Goal: Information Seeking & Learning: Learn about a topic

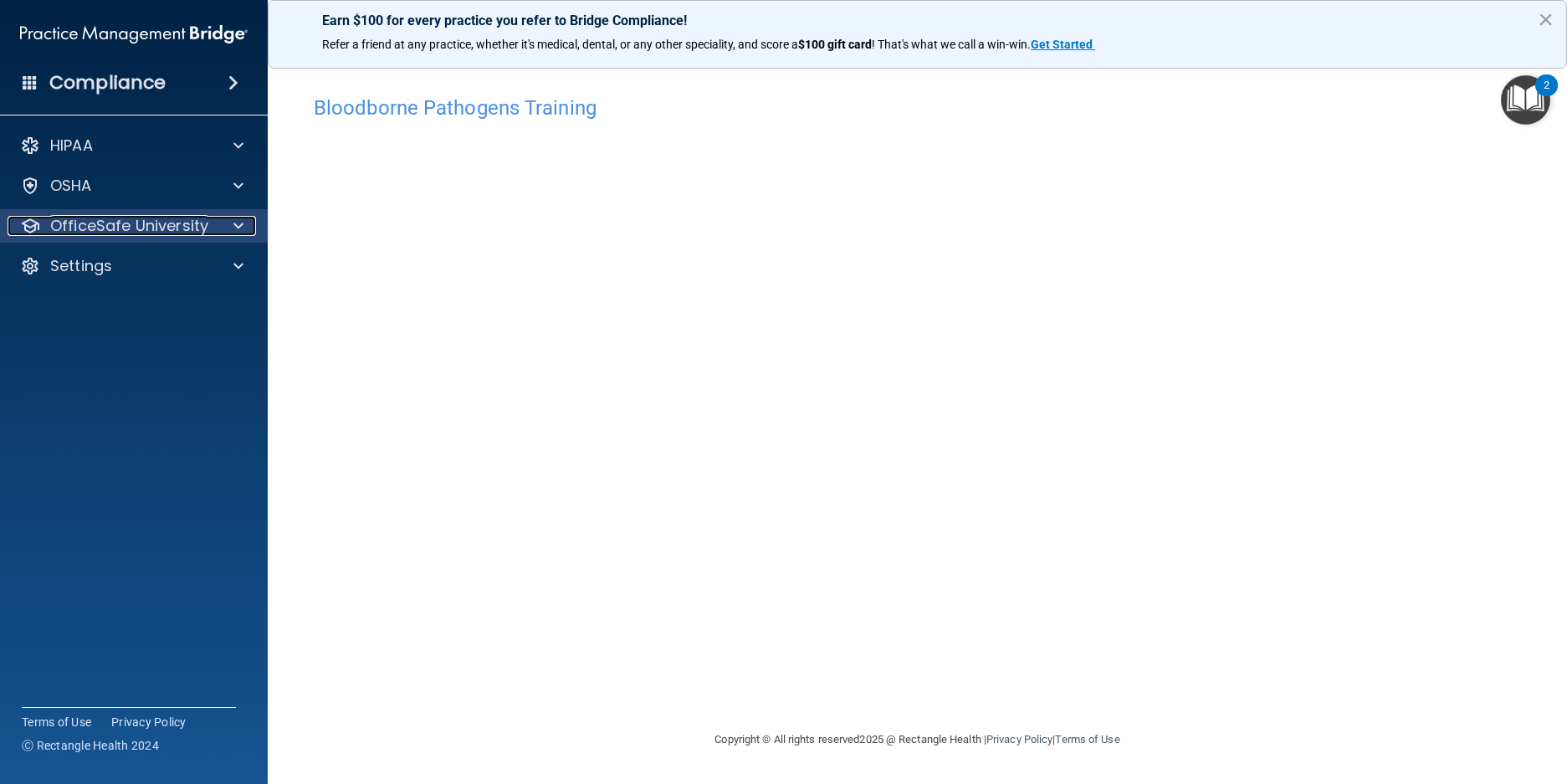
click at [213, 218] on div "OfficeSafe University" at bounding box center [111, 225] width 208 height 20
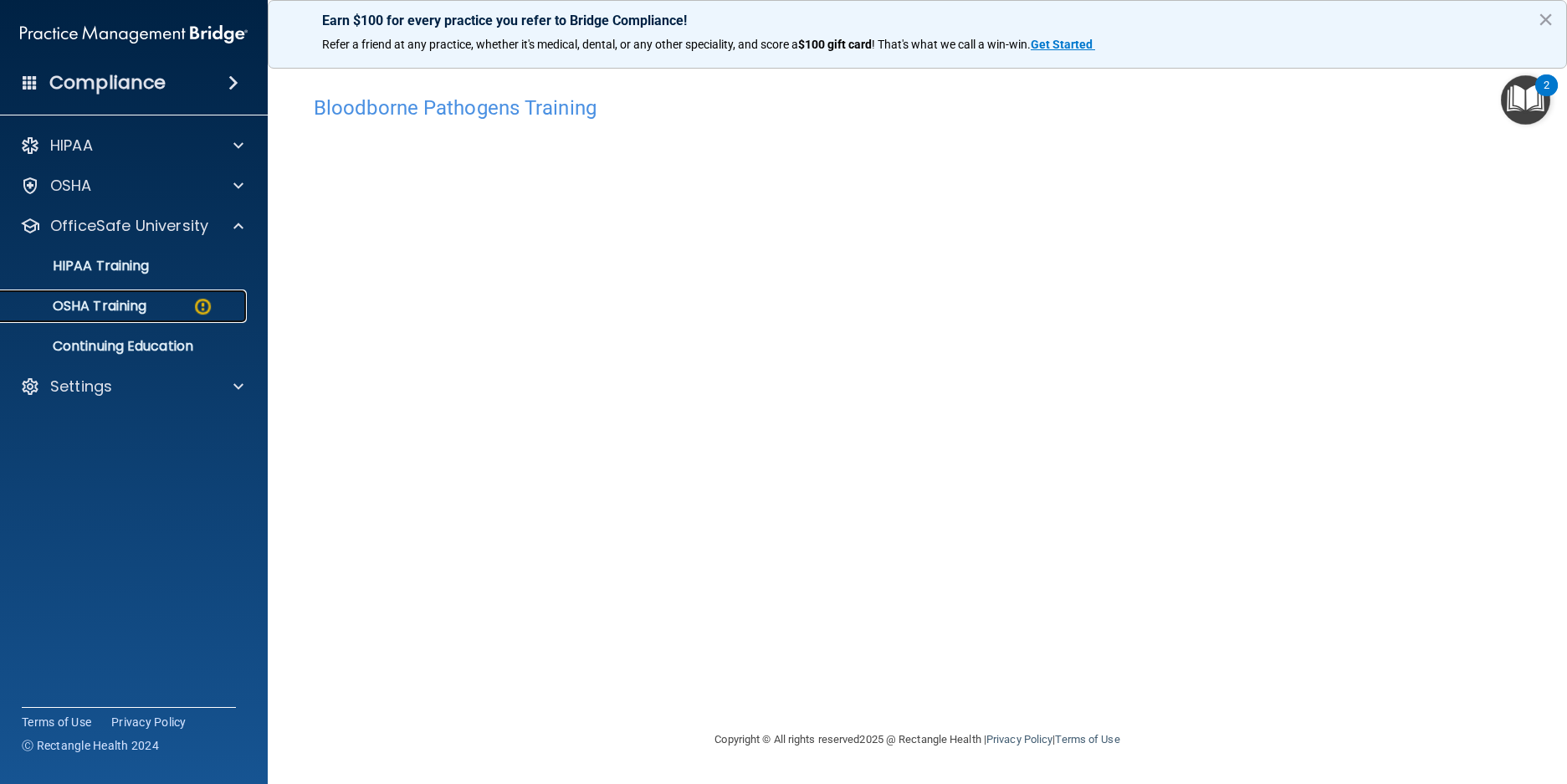
click at [178, 302] on div "OSHA Training" at bounding box center [124, 306] width 228 height 17
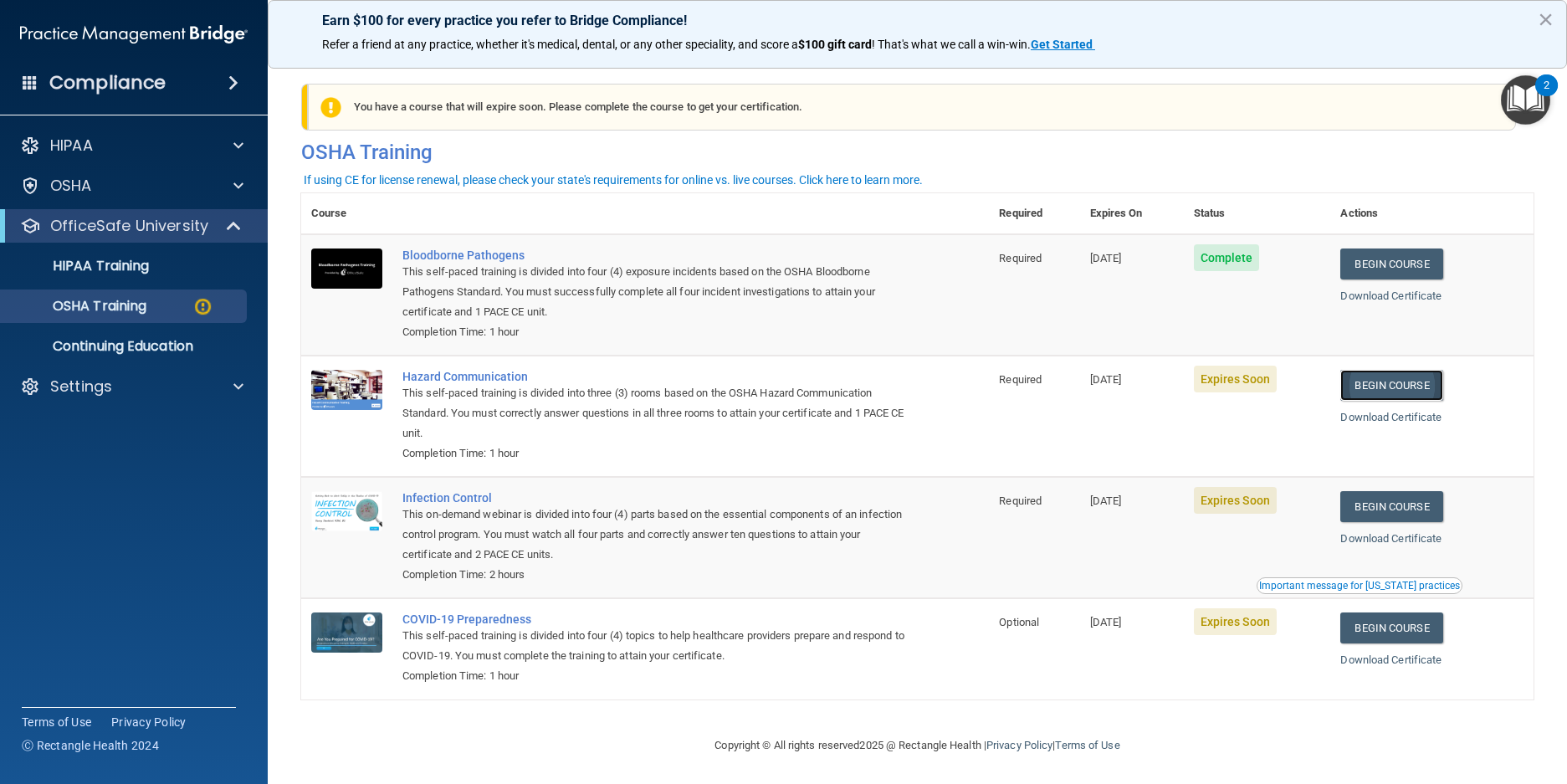
click at [1386, 389] on link "Begin Course" at bounding box center [1391, 385] width 102 height 31
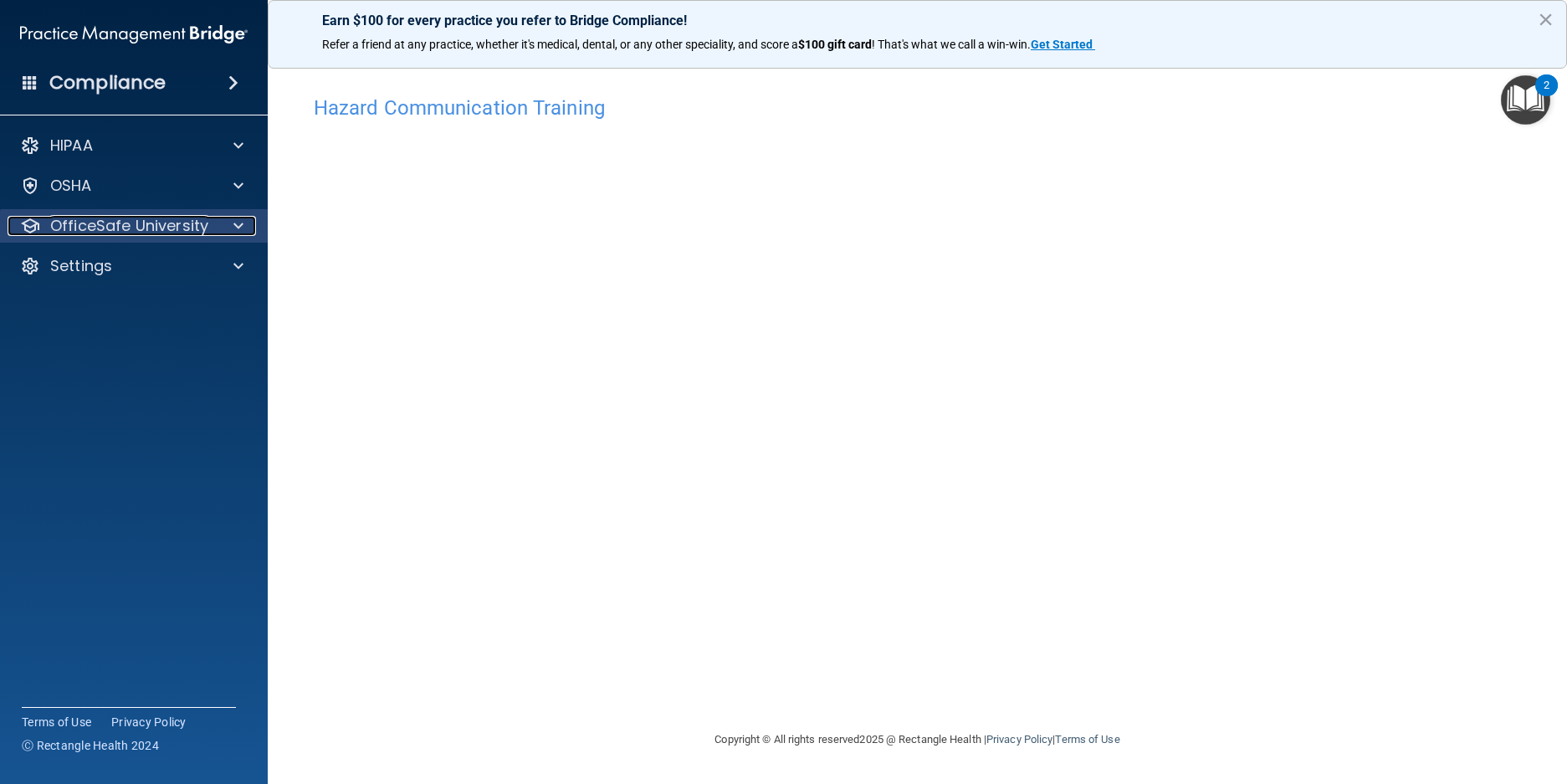
click at [226, 226] on div at bounding box center [235, 225] width 42 height 20
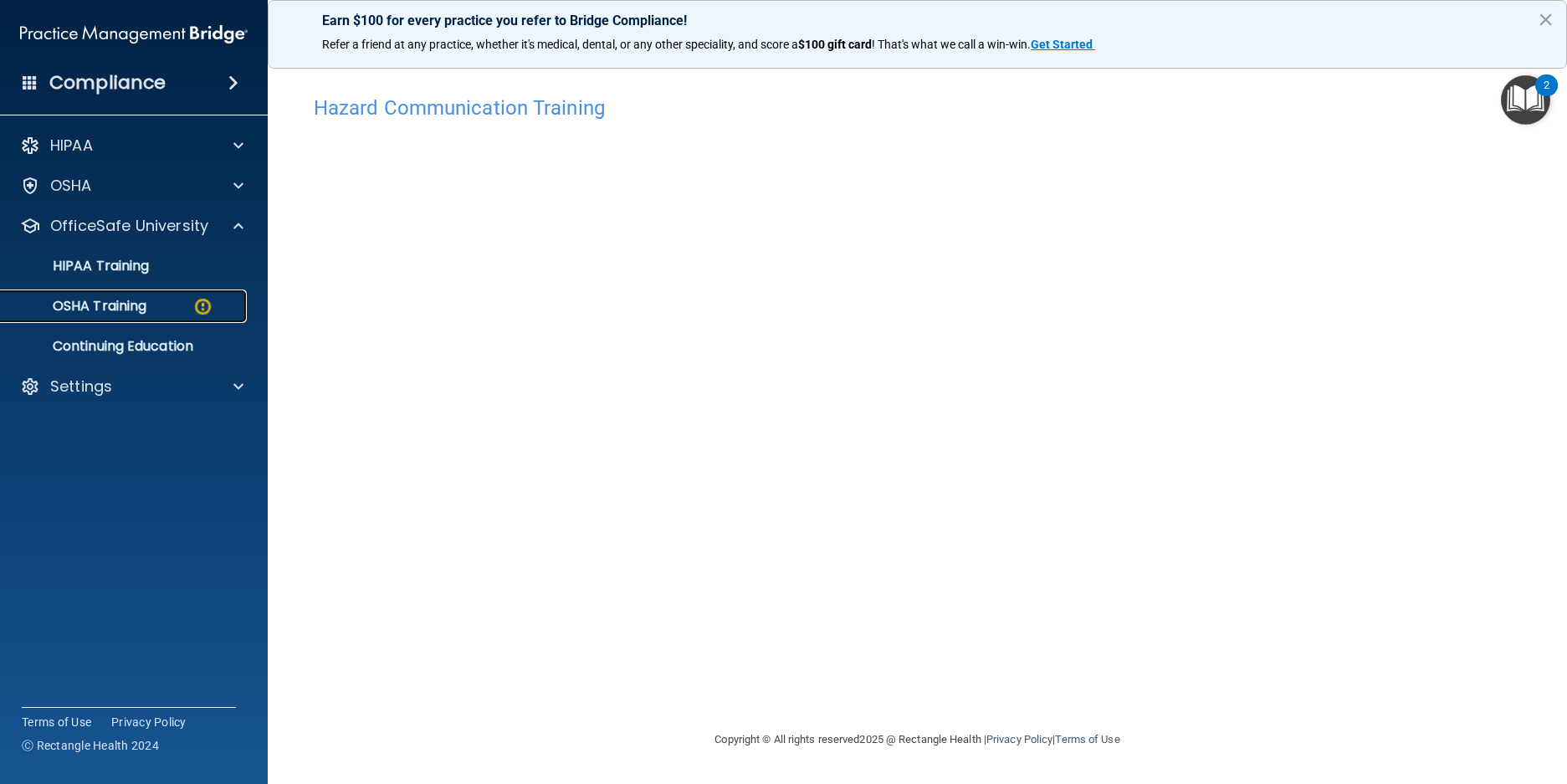
click at [173, 306] on div "OSHA Training" at bounding box center [124, 306] width 228 height 17
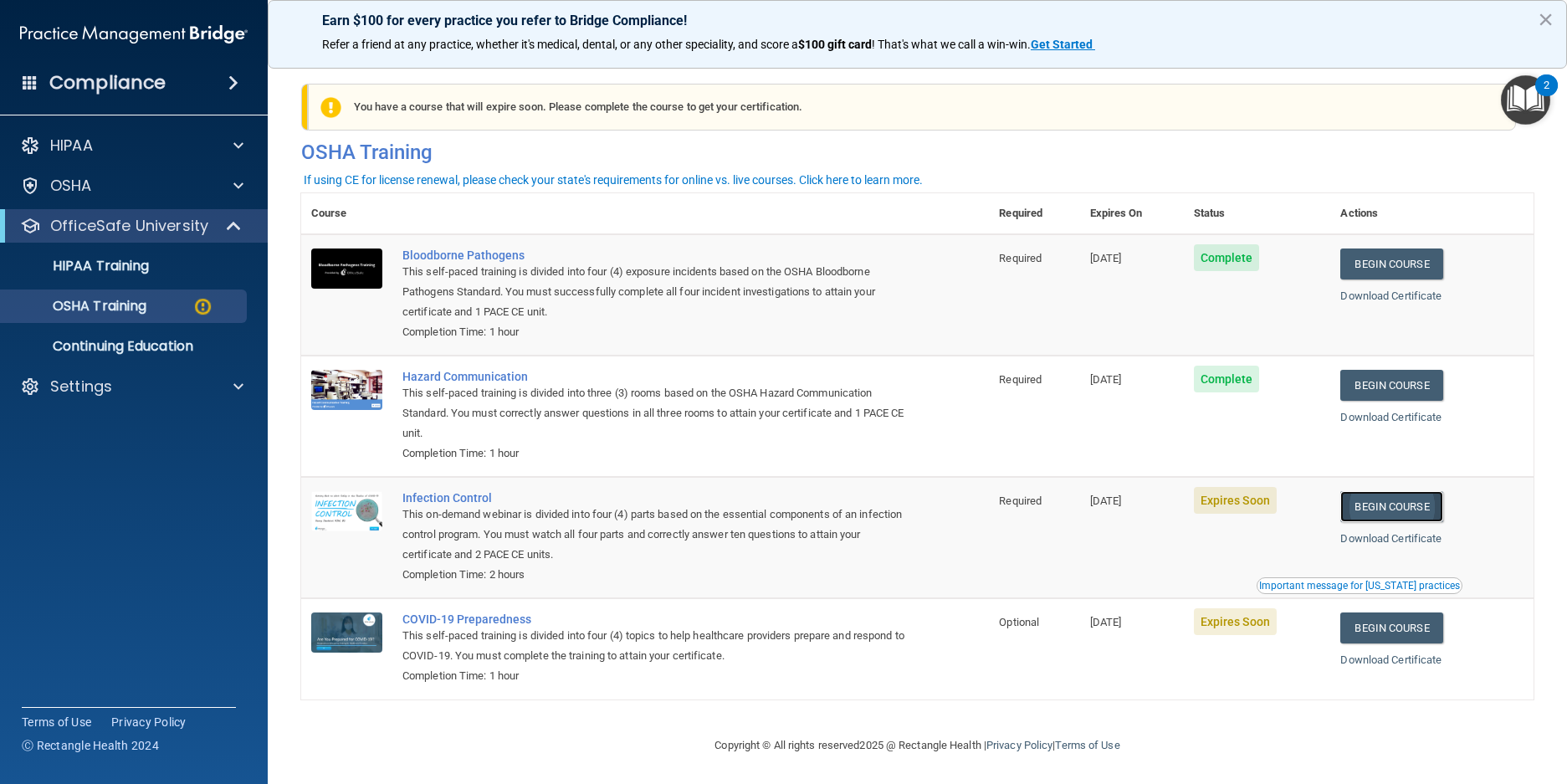
click at [1381, 509] on link "Begin Course" at bounding box center [1391, 506] width 102 height 31
click at [203, 383] on div "Settings" at bounding box center [111, 386] width 208 height 20
click at [152, 463] on p "Sign Out" at bounding box center [124, 466] width 228 height 17
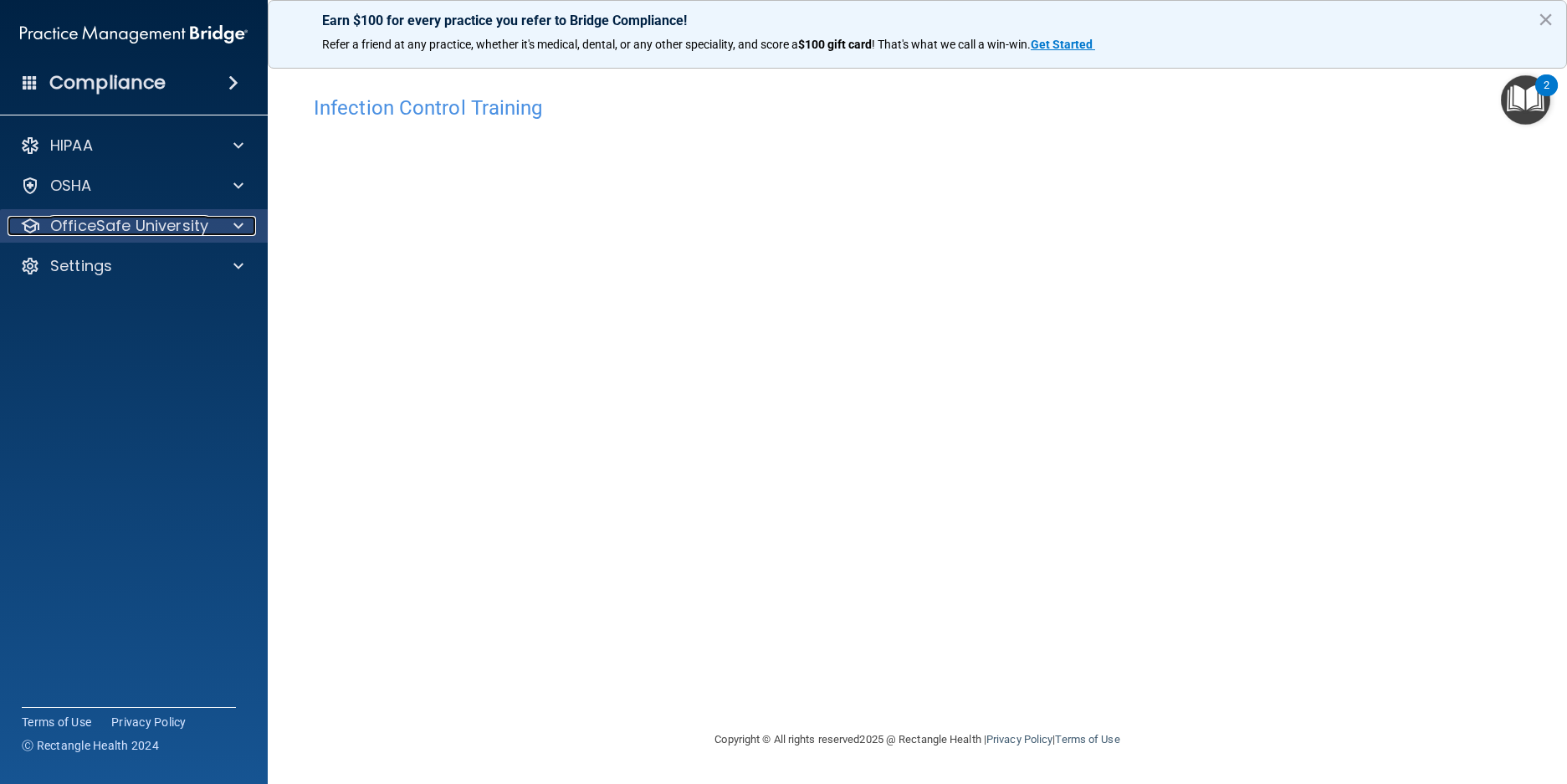
click at [154, 235] on p "OfficeSafe University" at bounding box center [130, 225] width 158 height 20
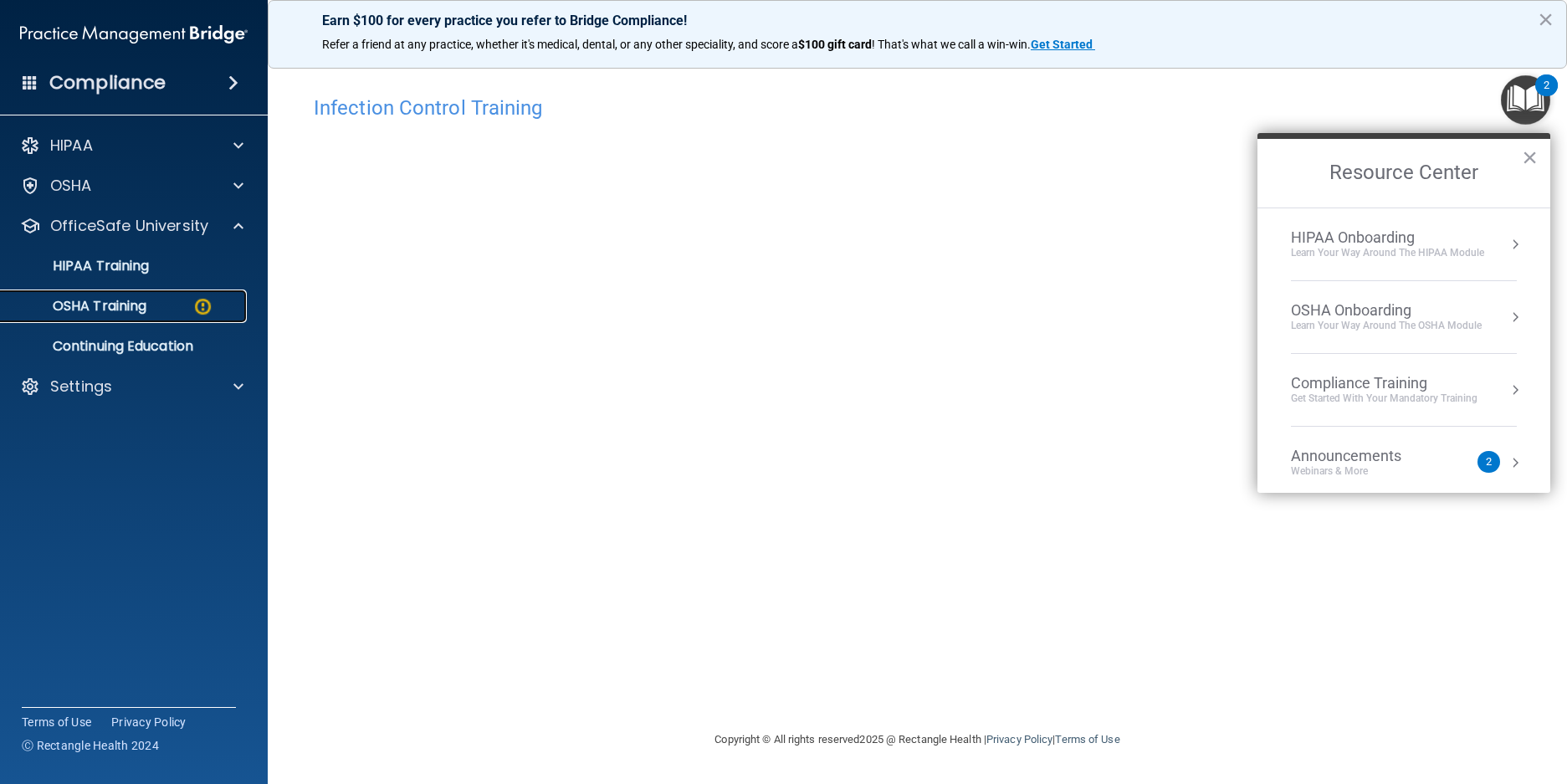
click at [154, 310] on div "OSHA Training" at bounding box center [124, 306] width 228 height 17
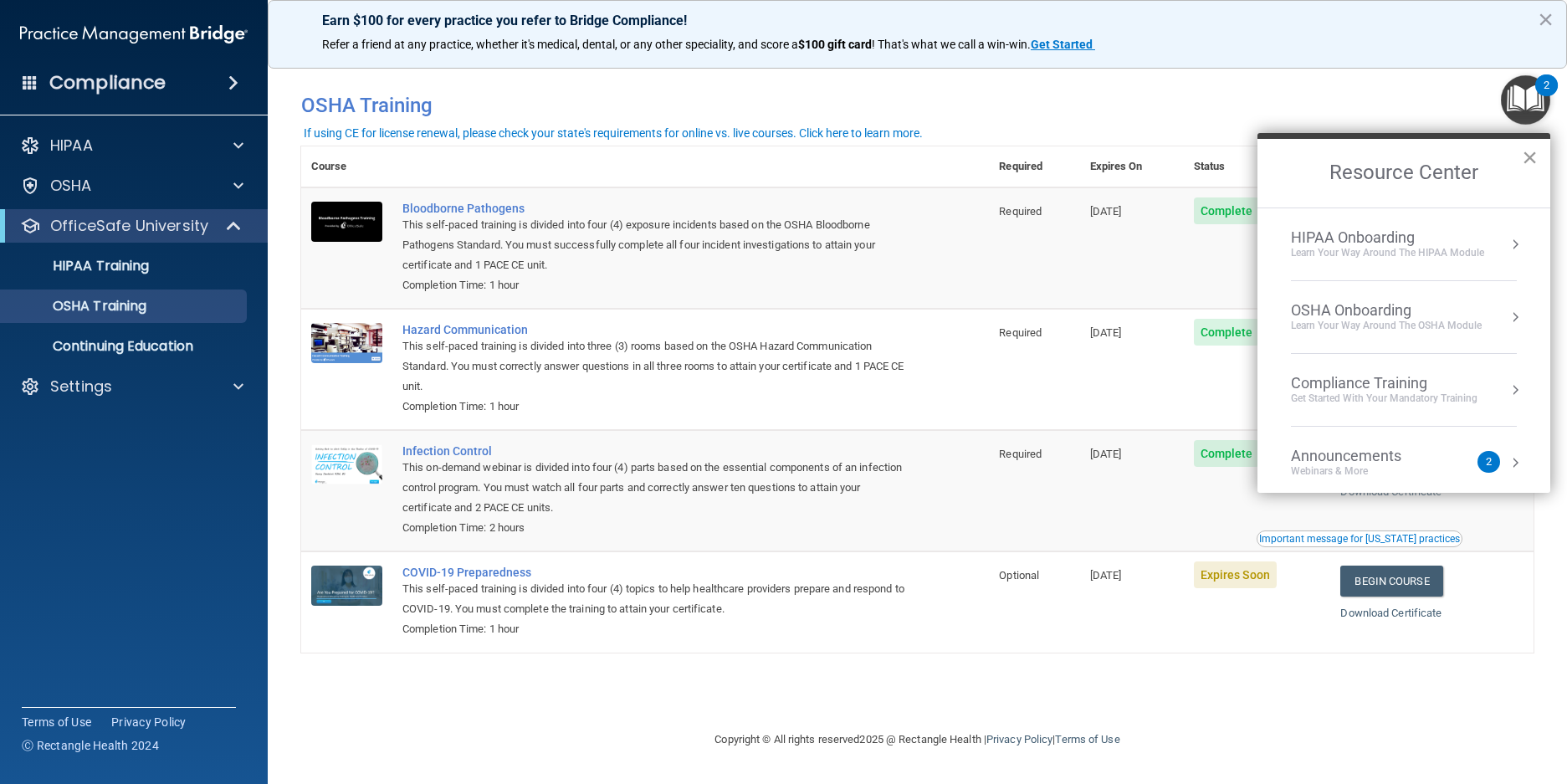
click at [1527, 157] on button "×" at bounding box center [1530, 157] width 16 height 27
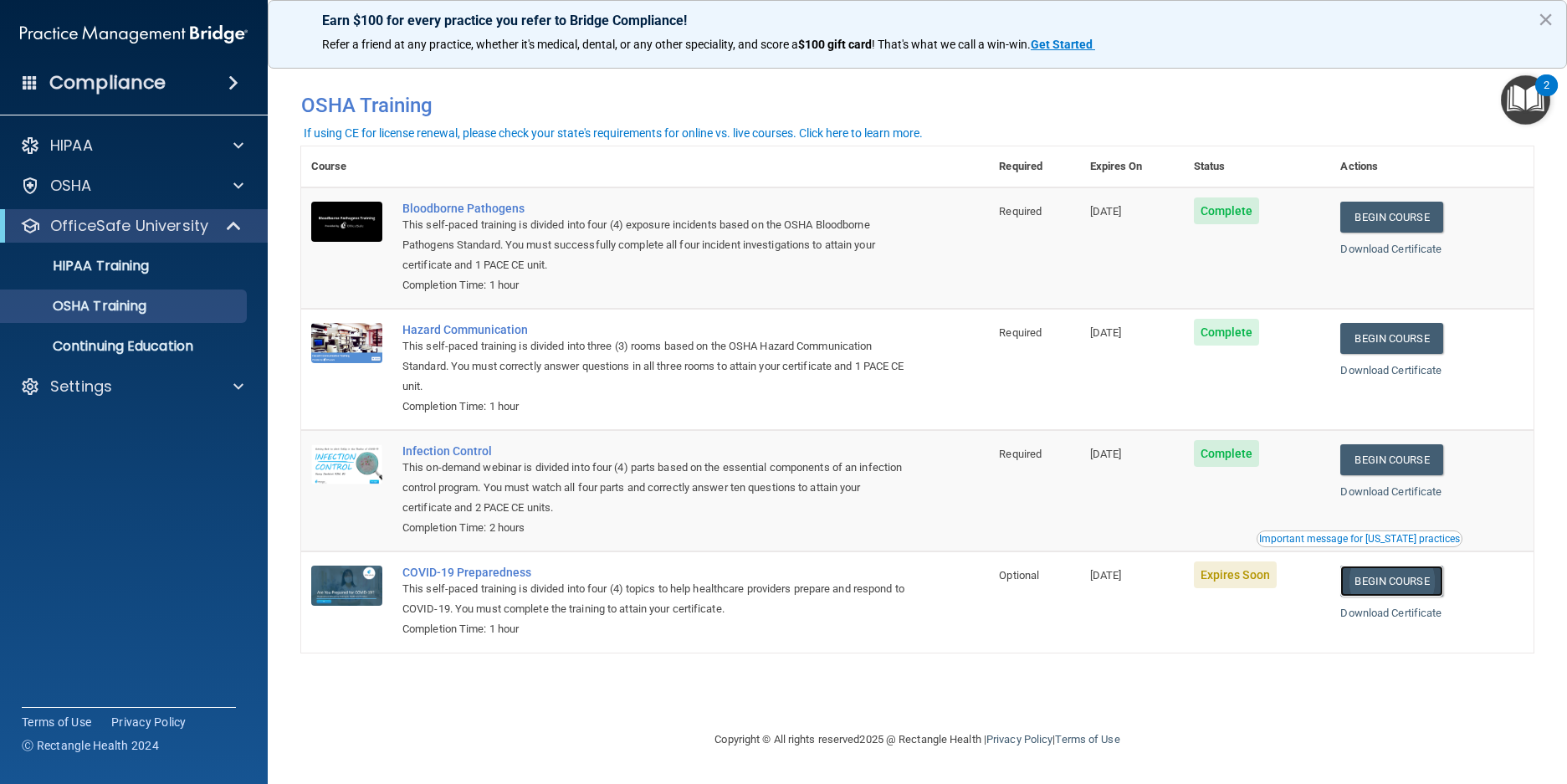
click at [1396, 584] on link "Begin Course" at bounding box center [1391, 581] width 102 height 31
click at [234, 387] on span at bounding box center [238, 386] width 10 height 20
click at [154, 468] on p "Sign Out" at bounding box center [124, 466] width 228 height 17
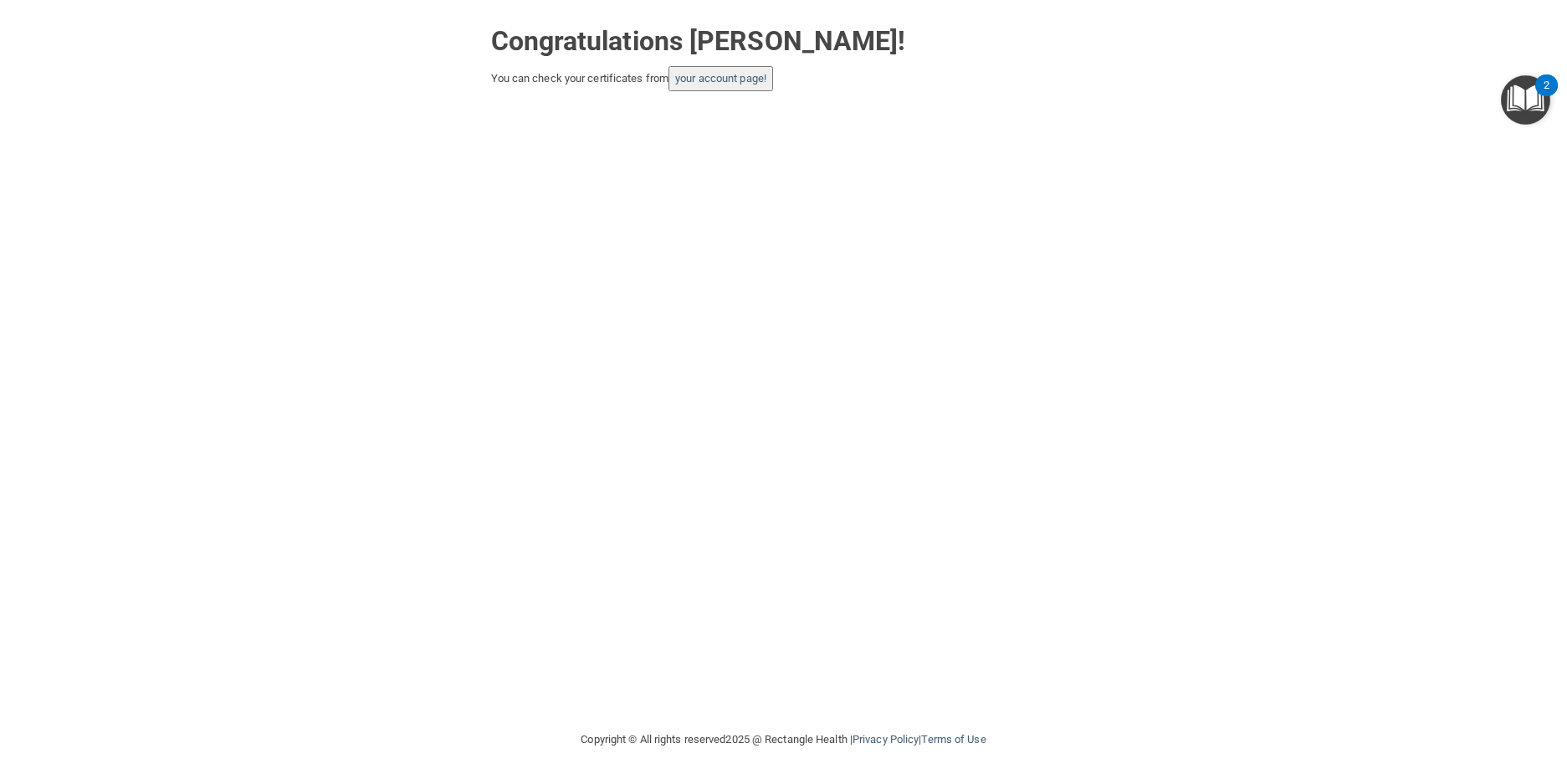
click at [1550, 80] on div "2" at bounding box center [1547, 85] width 22 height 22
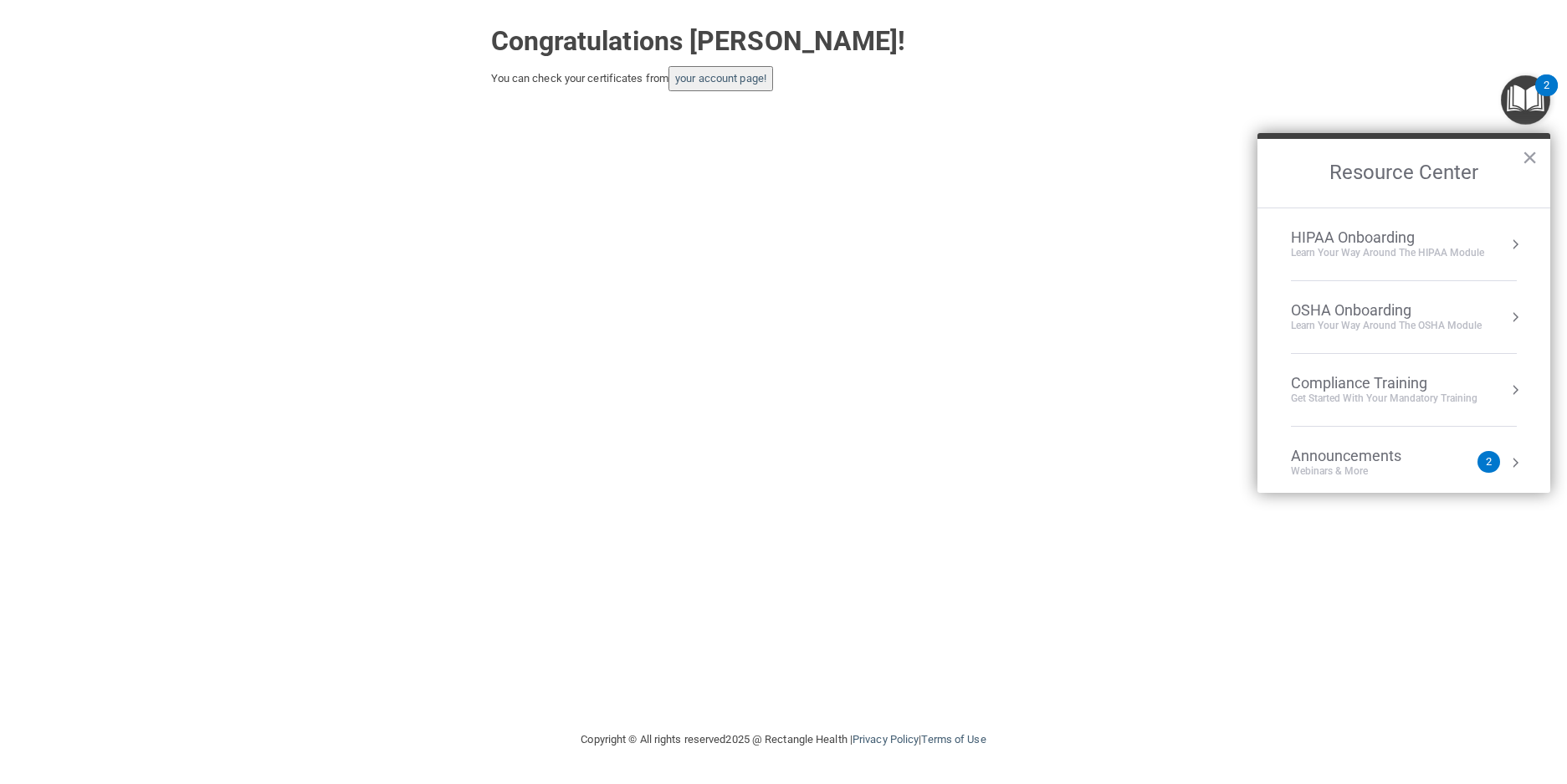
click at [984, 95] on div "Congratulations Rina Hasson! You can check your certificates from your account …" at bounding box center [784, 365] width 1500 height 696
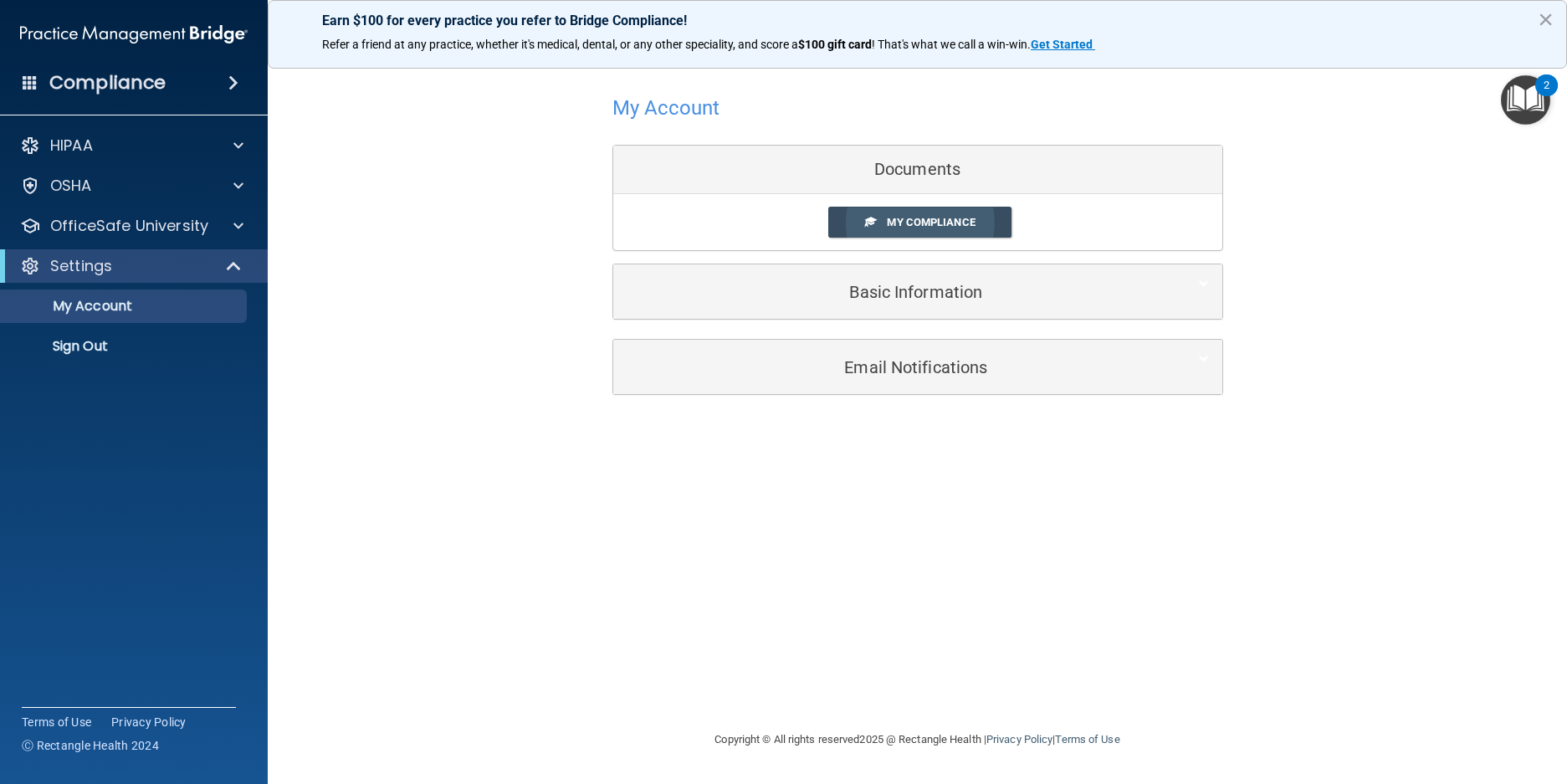
click at [918, 231] on link "My Compliance" at bounding box center [920, 222] width 184 height 31
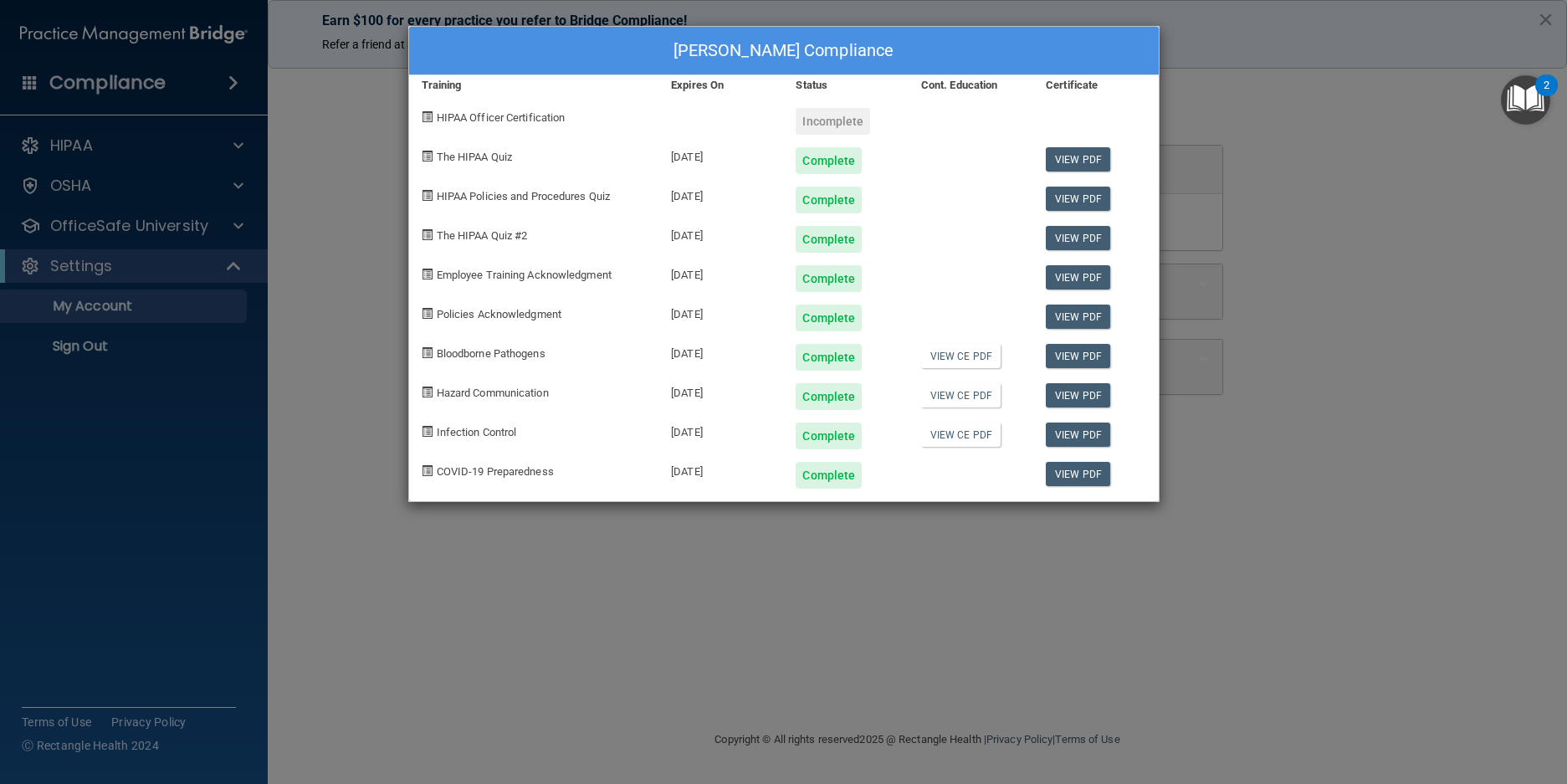
click at [75, 347] on div "[PERSON_NAME] Compliance Training Expires On Status Cont. Education Certificate…" at bounding box center [784, 392] width 1567 height 784
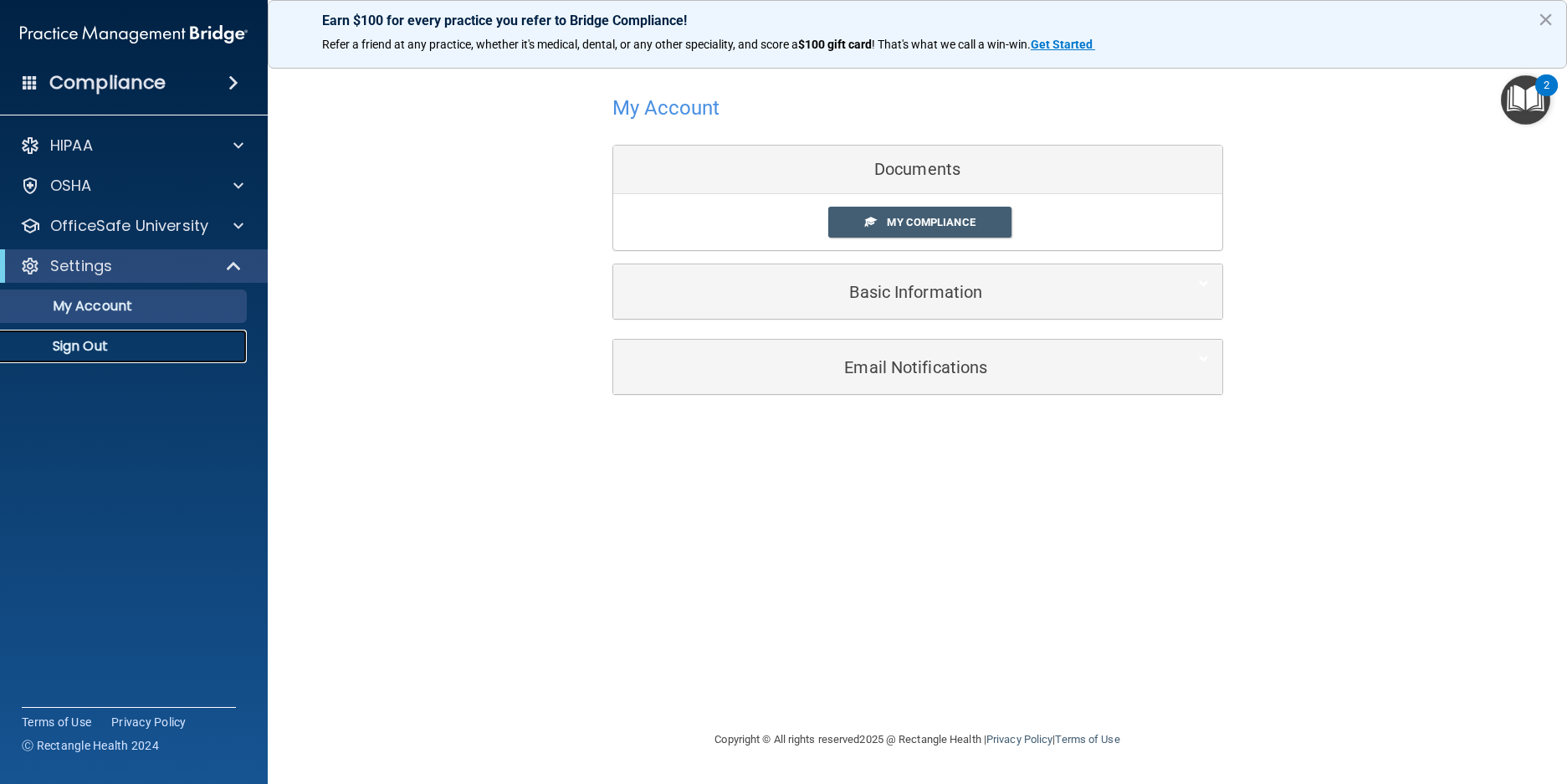
click at [74, 349] on p "Sign Out" at bounding box center [124, 346] width 228 height 17
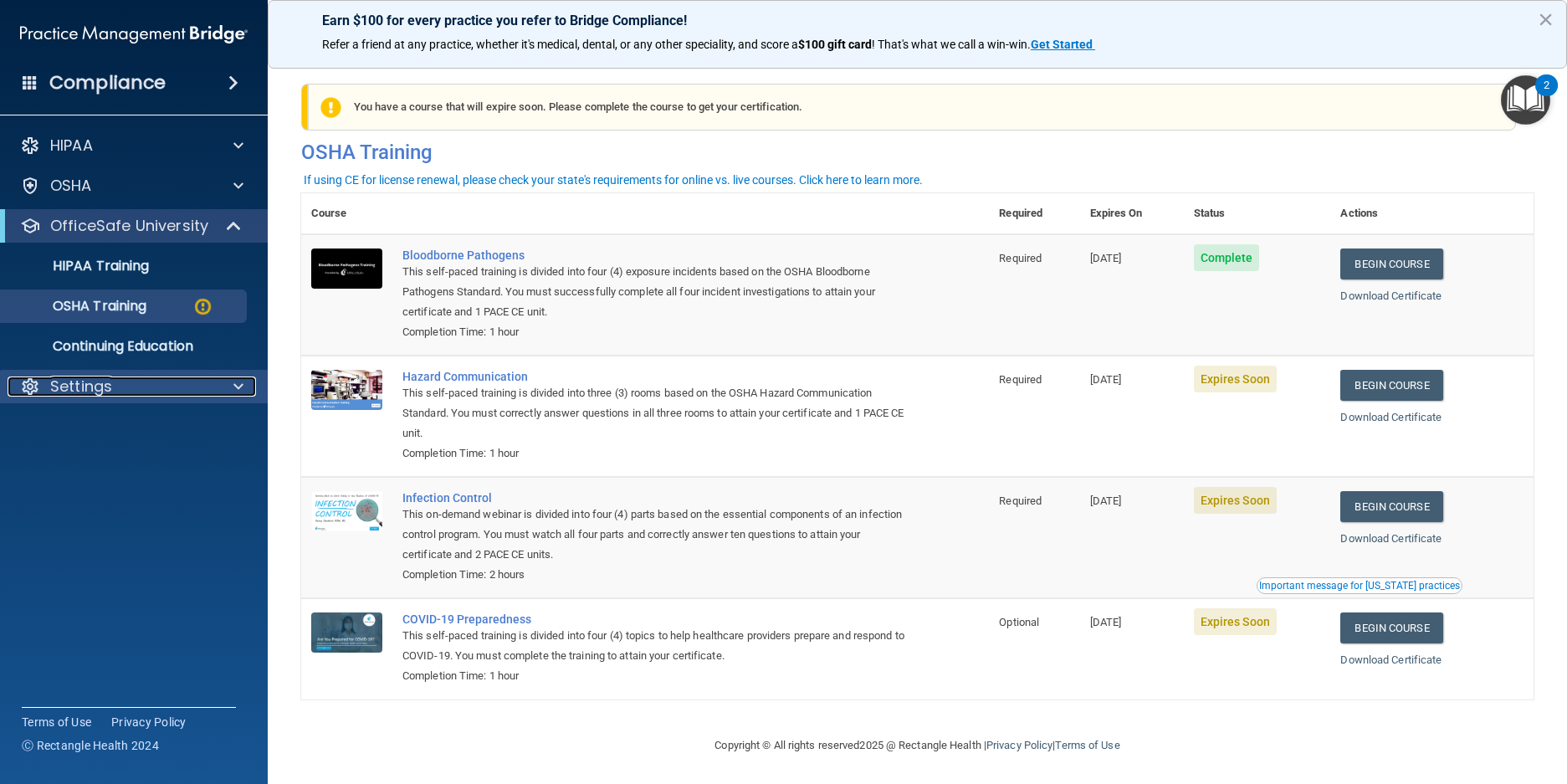
click at [219, 389] on div at bounding box center [235, 386] width 42 height 20
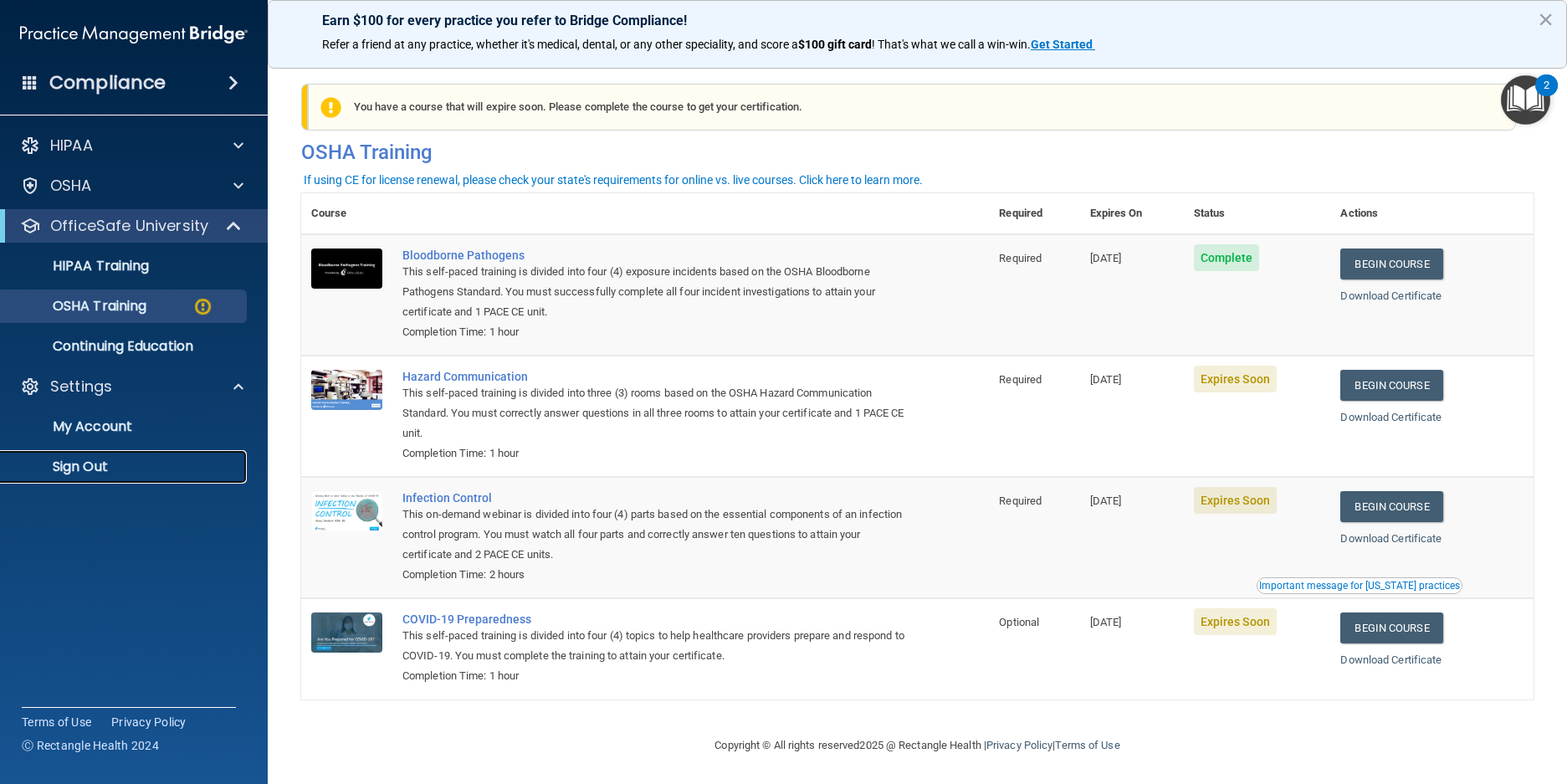
click at [168, 461] on p "Sign Out" at bounding box center [124, 466] width 228 height 17
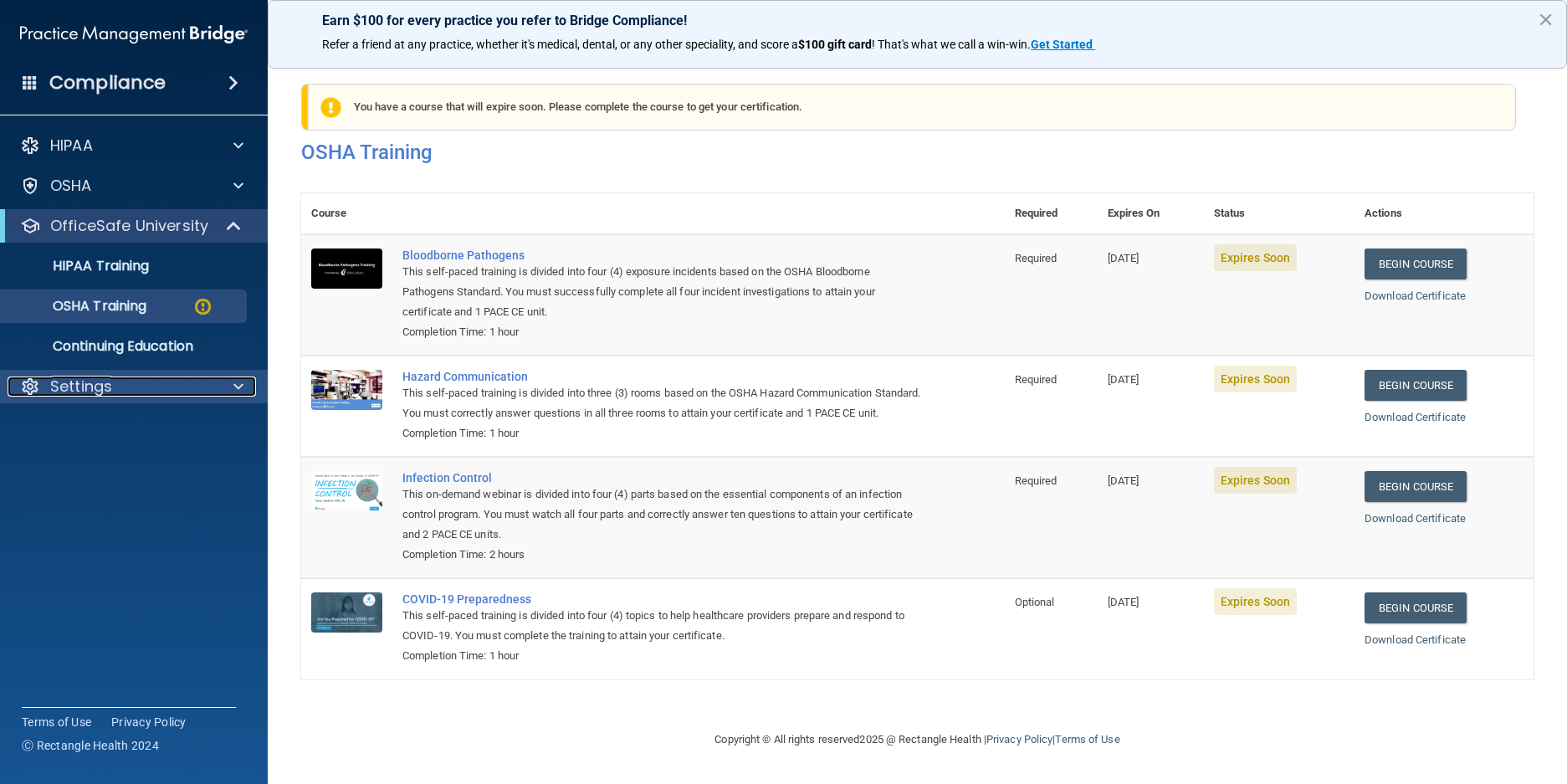
click at [147, 383] on div "Settings" at bounding box center [111, 386] width 208 height 20
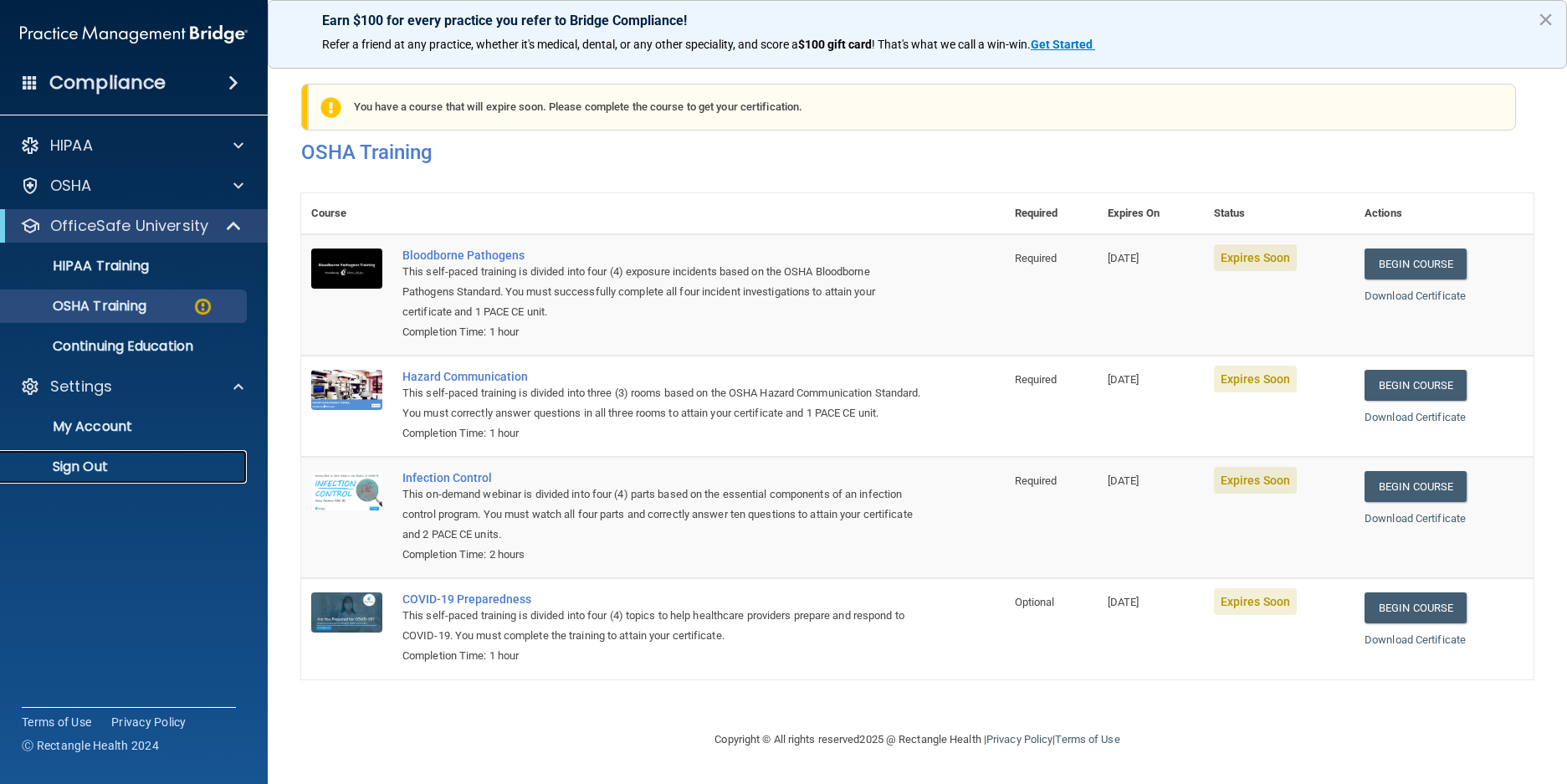
click at [110, 464] on p "Sign Out" at bounding box center [124, 466] width 228 height 17
